Goal: Complete application form

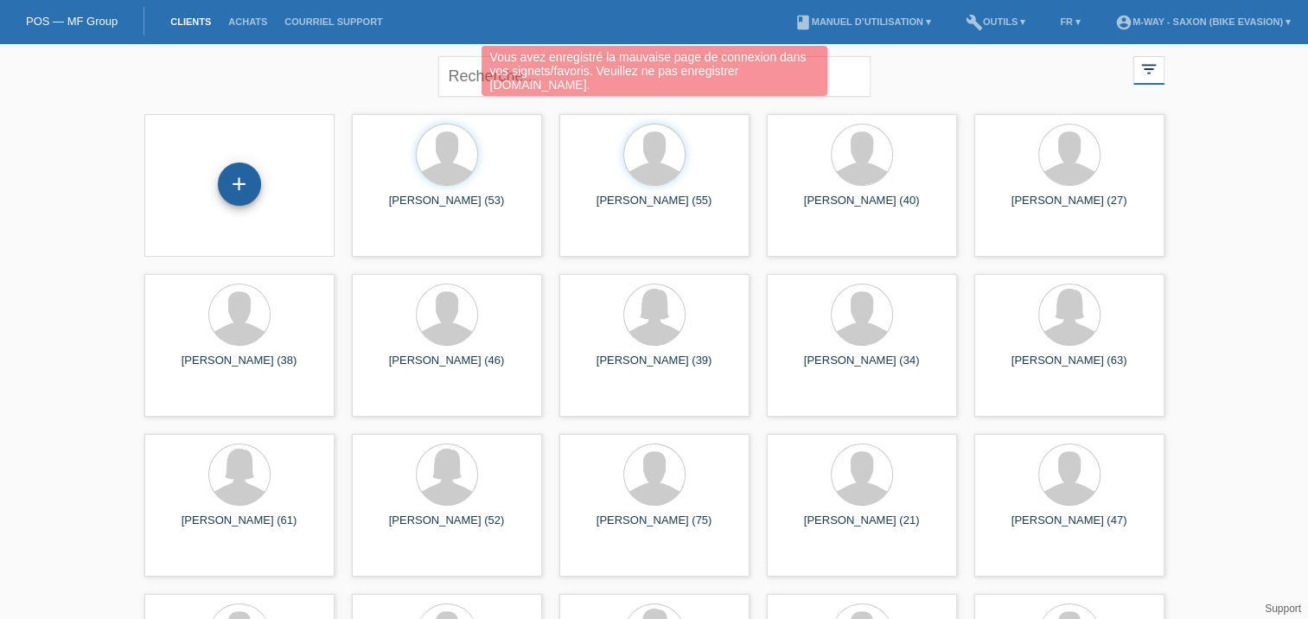
click at [250, 195] on div "+" at bounding box center [239, 184] width 43 height 43
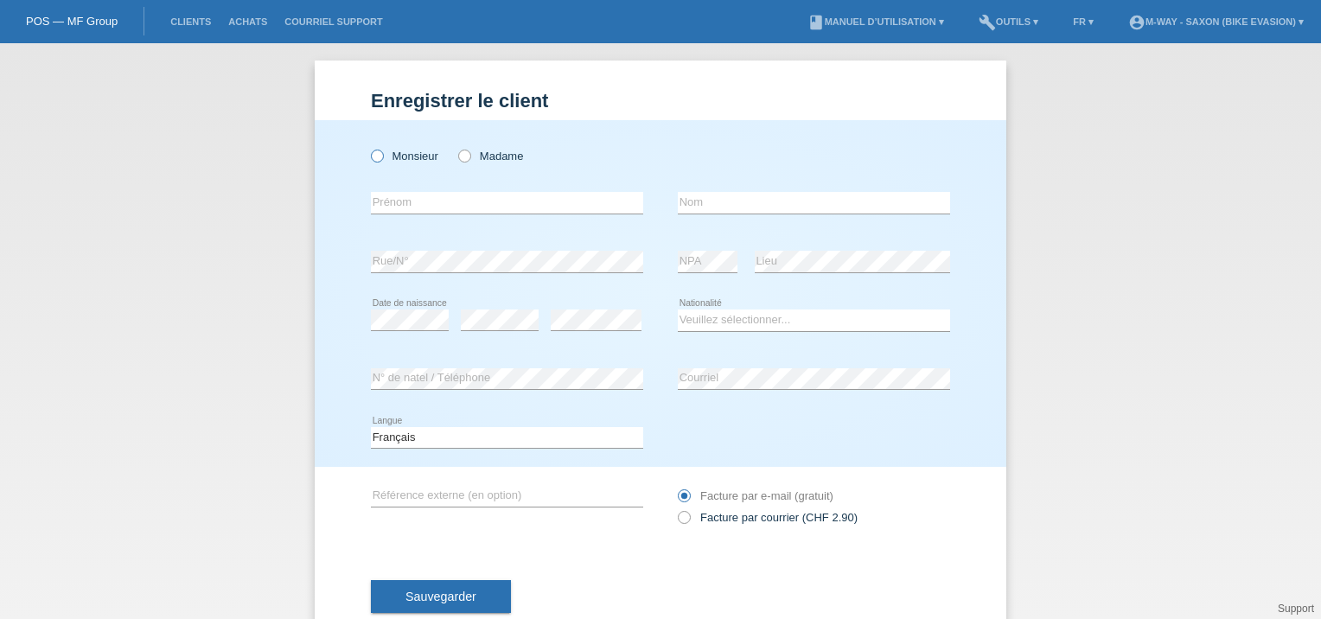
click at [405, 159] on label "Monsieur" at bounding box center [404, 156] width 67 height 13
click at [382, 159] on input "Monsieur" at bounding box center [376, 155] width 11 height 11
radio input "true"
click at [406, 195] on input "text" at bounding box center [507, 203] width 272 height 22
type input "[PERSON_NAME]"
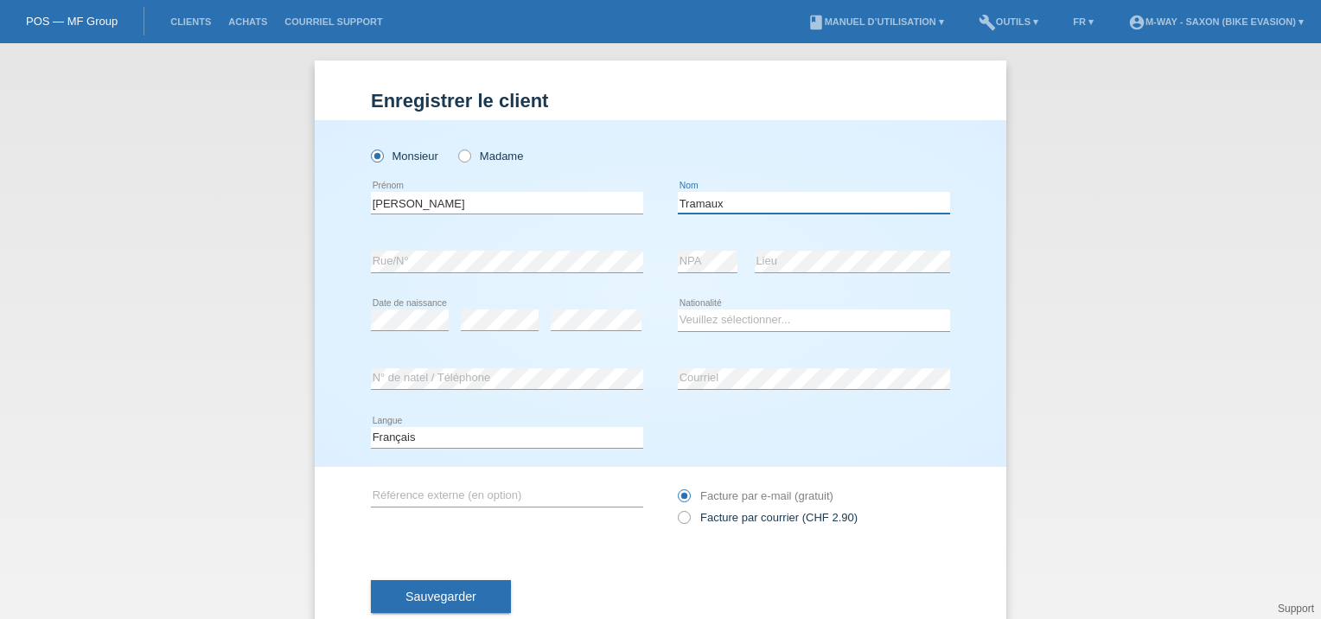
type input "Tramaux"
click at [737, 318] on select "Veuillez sélectionner... Suisse Allemagne Autriche Liechtenstein ------------ A…" at bounding box center [814, 320] width 272 height 21
select select "CH"
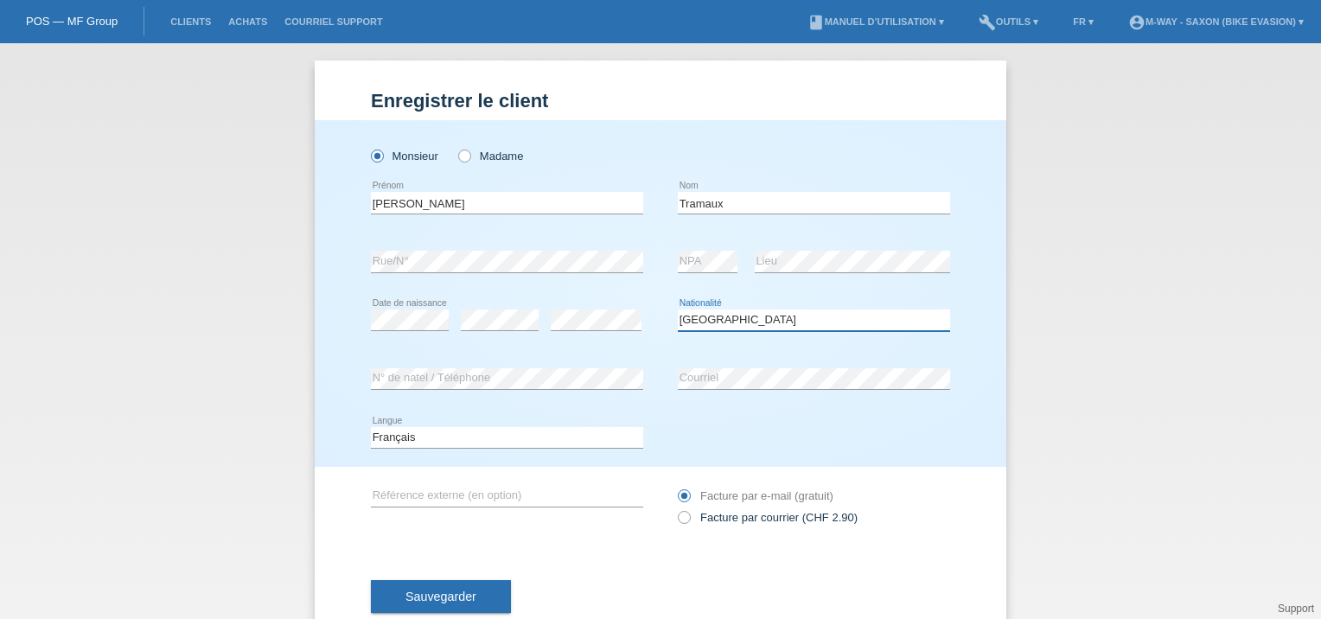
click at [678, 310] on select "Veuillez sélectionner... Suisse Allemagne Autriche Liechtenstein ------------ A…" at bounding box center [814, 320] width 272 height 21
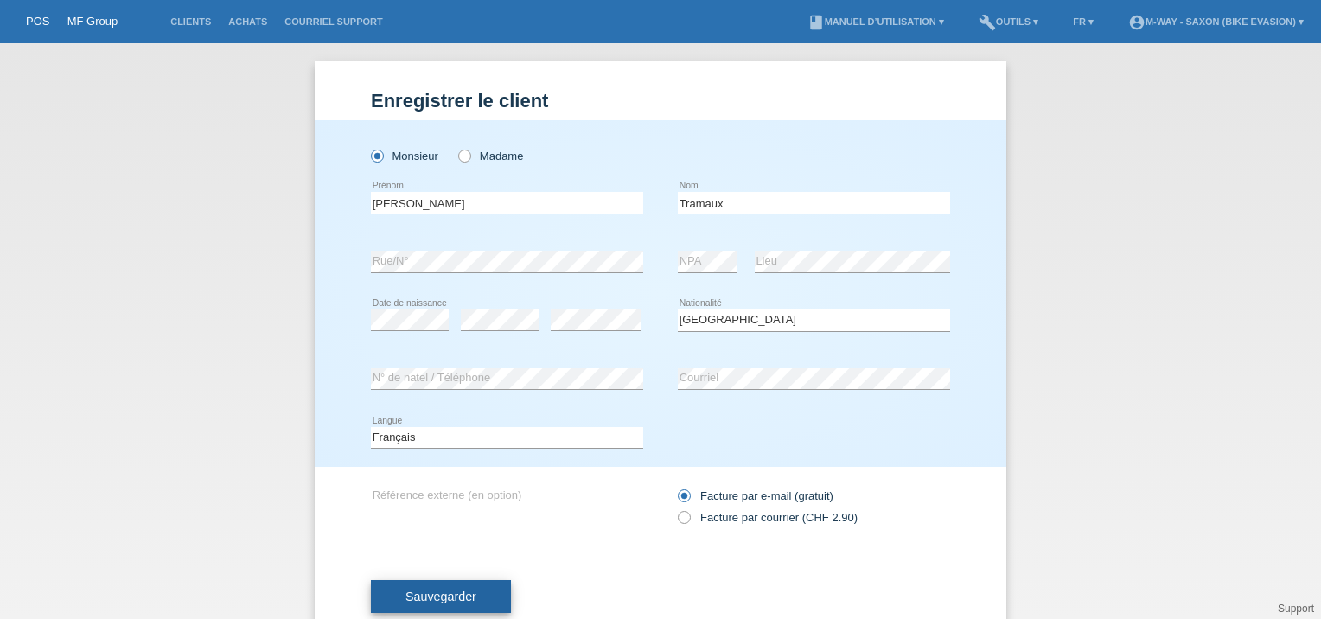
click at [440, 595] on span "Sauvegarder" at bounding box center [441, 597] width 71 height 14
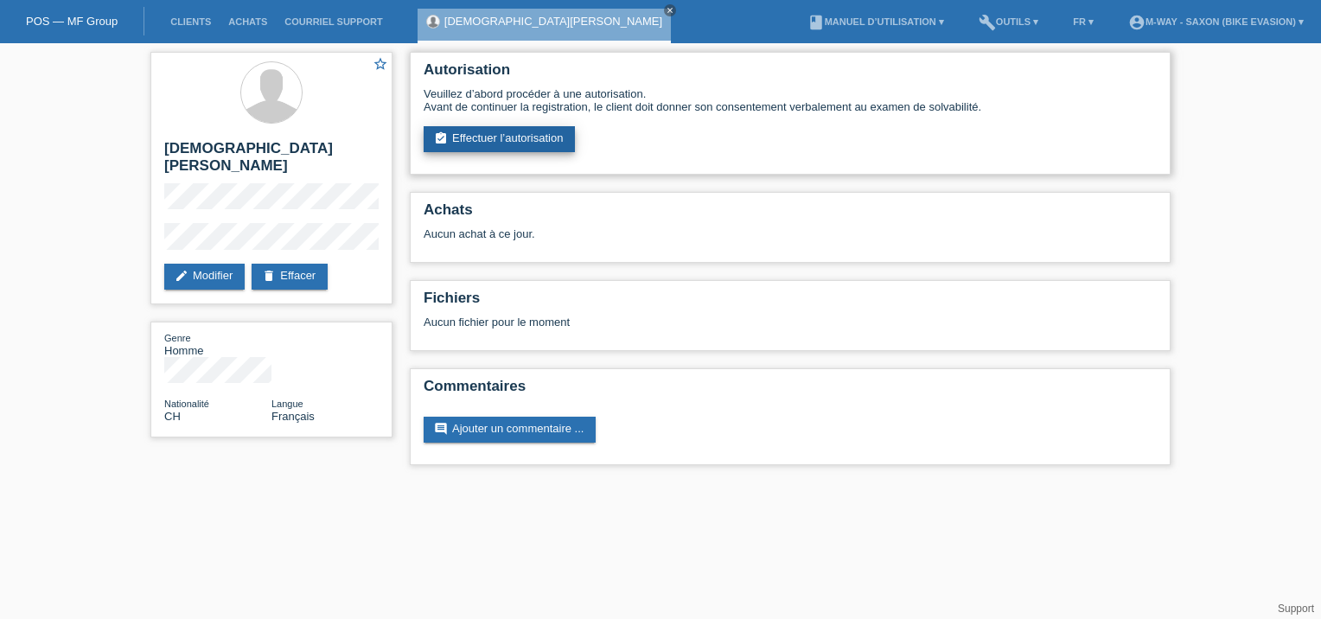
click at [543, 142] on link "assignment_turned_in Effectuer l’autorisation" at bounding box center [499, 139] width 151 height 26
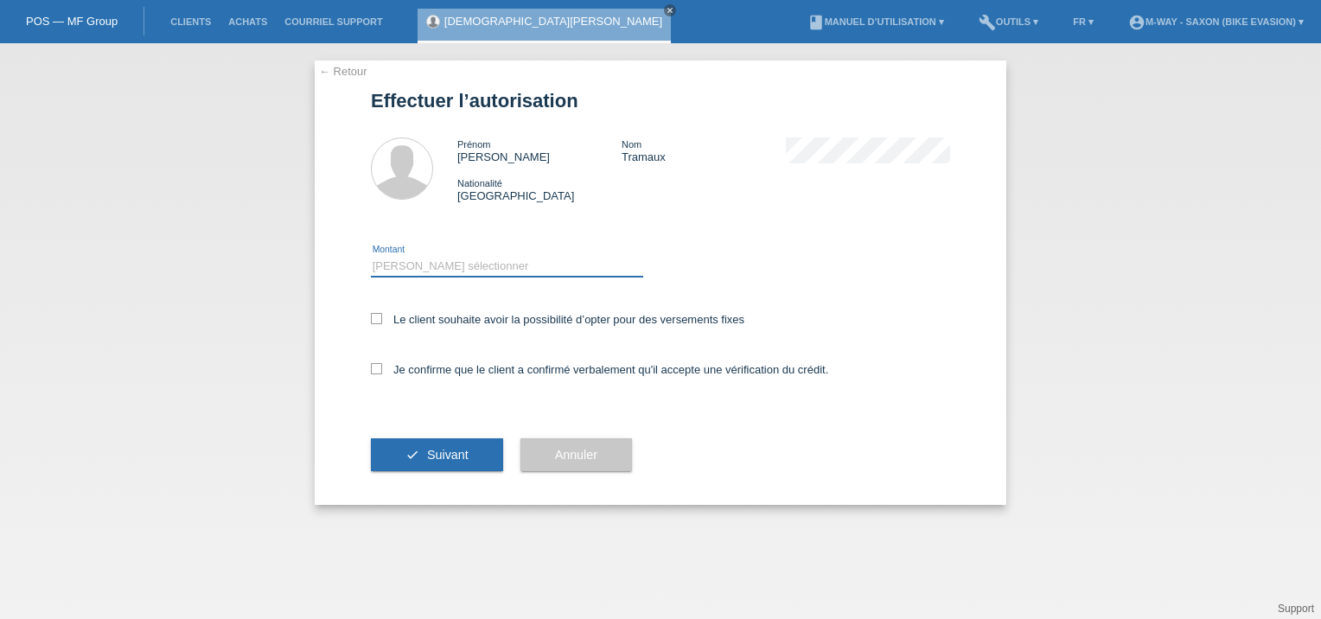
click at [420, 265] on select "Veuillez sélectionner CHF 1.00 - CHF 499.00 CHF 500.00 - CHF 1'999.00 CHF 2'000…" at bounding box center [507, 266] width 272 height 21
click at [371, 256] on select "Veuillez sélectionner CHF 1.00 - CHF 499.00 CHF 500.00 - CHF 1'999.00 CHF 2'000…" at bounding box center [507, 266] width 272 height 21
click at [470, 263] on select "Veuillez sélectionner CHF 1.00 - CHF 499.00 CHF 500.00 - CHF 1'999.00 CHF 2'000…" at bounding box center [507, 266] width 272 height 21
select select "3"
click at [371, 256] on select "Veuillez sélectionner CHF 1.00 - CHF 499.00 CHF 500.00 - CHF 1'999.00 CHF 2'000…" at bounding box center [507, 266] width 272 height 21
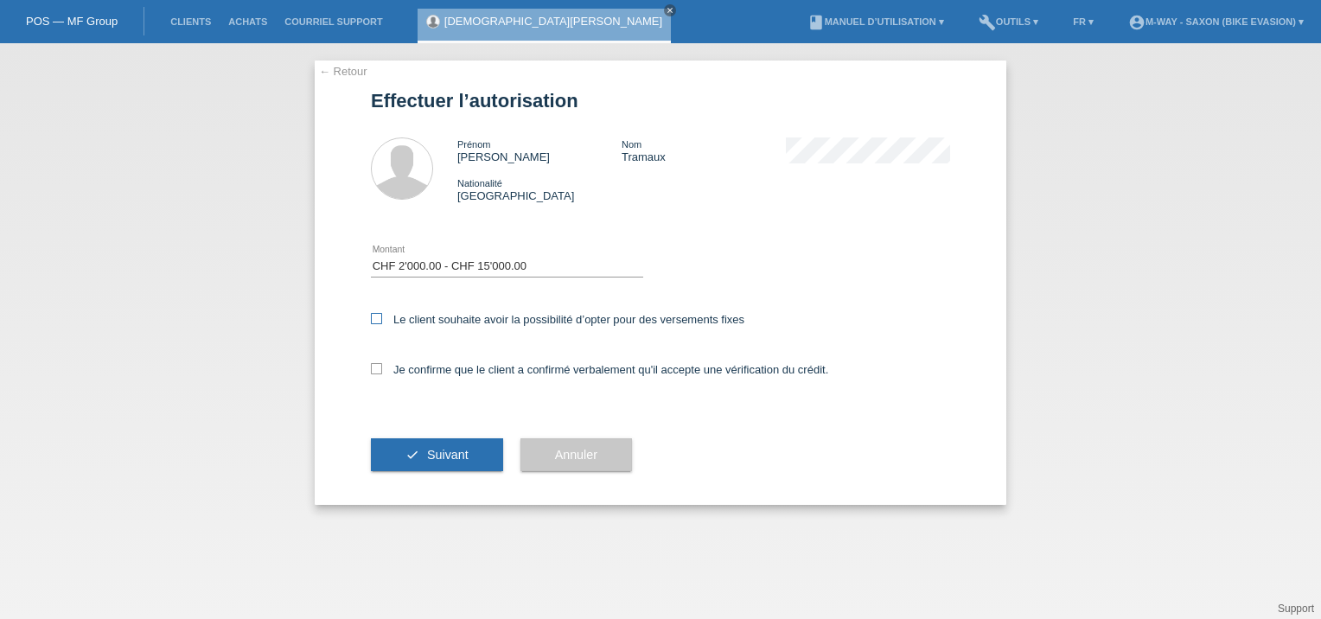
click at [372, 316] on icon at bounding box center [376, 318] width 11 height 11
click at [372, 316] on input "Le client souhaite avoir la possibilité d’opter pour des versements fixes" at bounding box center [376, 318] width 11 height 11
checkbox input "true"
click at [378, 373] on icon at bounding box center [376, 368] width 11 height 11
click at [378, 373] on input "Je confirme que le client a confirmé verbalement qu'il accepte une vérification…" at bounding box center [376, 368] width 11 height 11
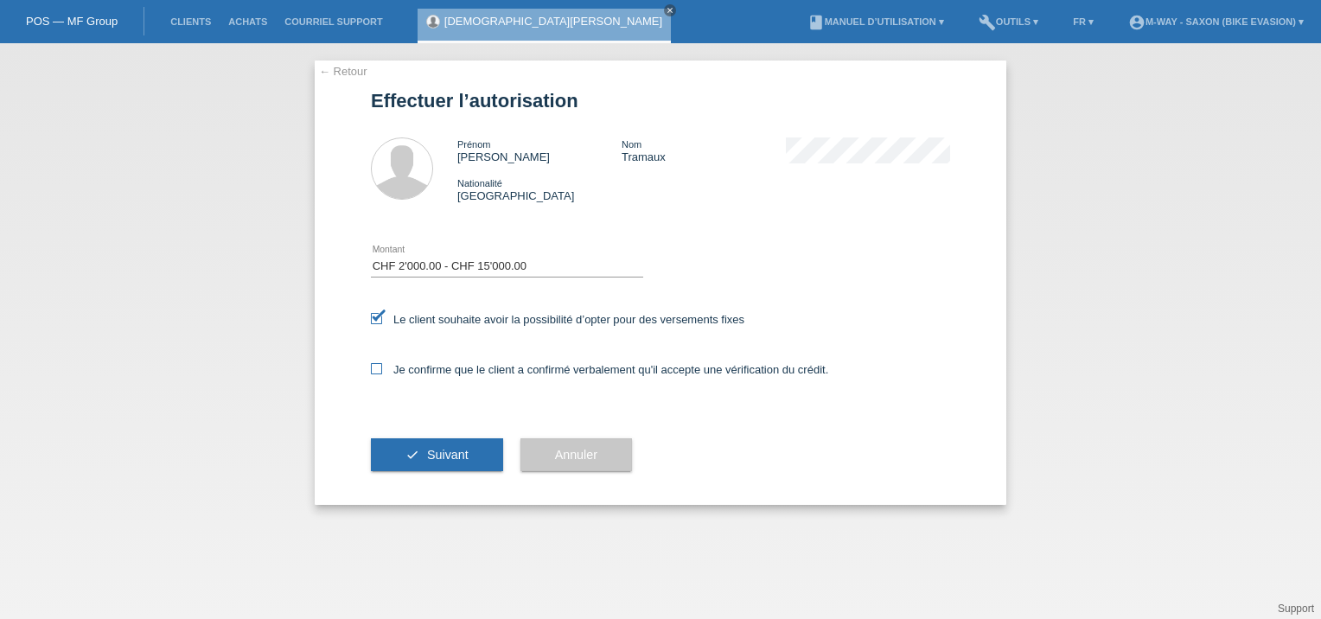
checkbox input "true"
click at [457, 448] on span "Suivant" at bounding box center [448, 455] width 42 height 14
